Goal: Task Accomplishment & Management: Use online tool/utility

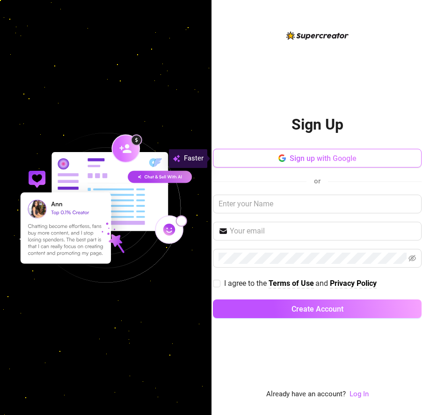
click at [299, 159] on span "Sign up with Google" at bounding box center [322, 158] width 67 height 9
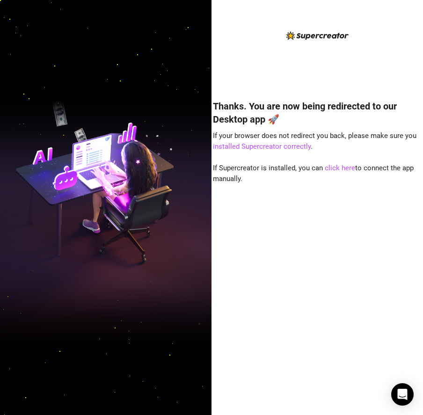
click at [323, 224] on div "Thanks. You are now being redirected to our Desktop app 🚀 If your browser does …" at bounding box center [317, 243] width 209 height 313
